Goal: Transaction & Acquisition: Obtain resource

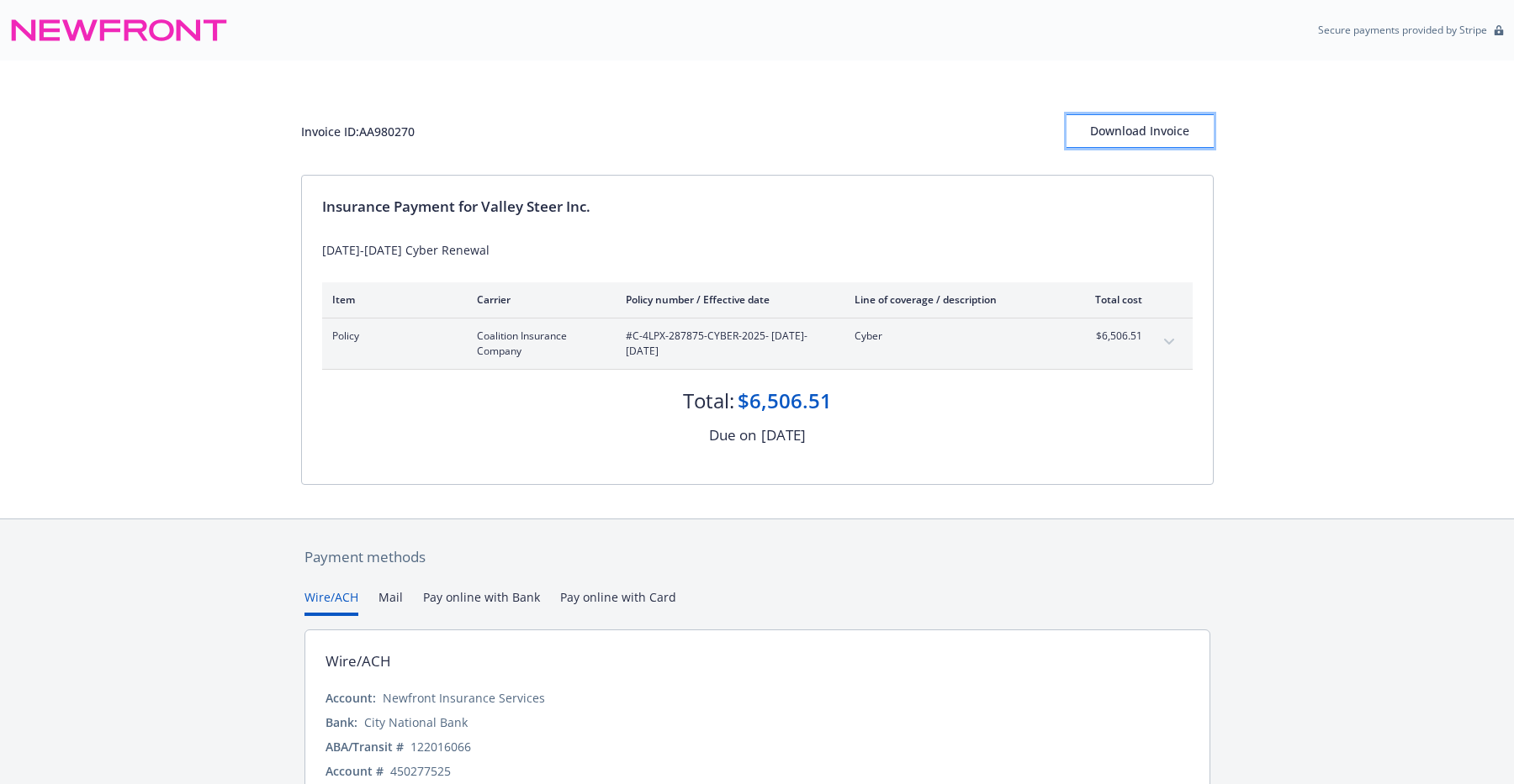
click at [1113, 134] on div "Download Invoice" at bounding box center [1139, 131] width 147 height 32
